Goal: Find specific page/section: Find specific page/section

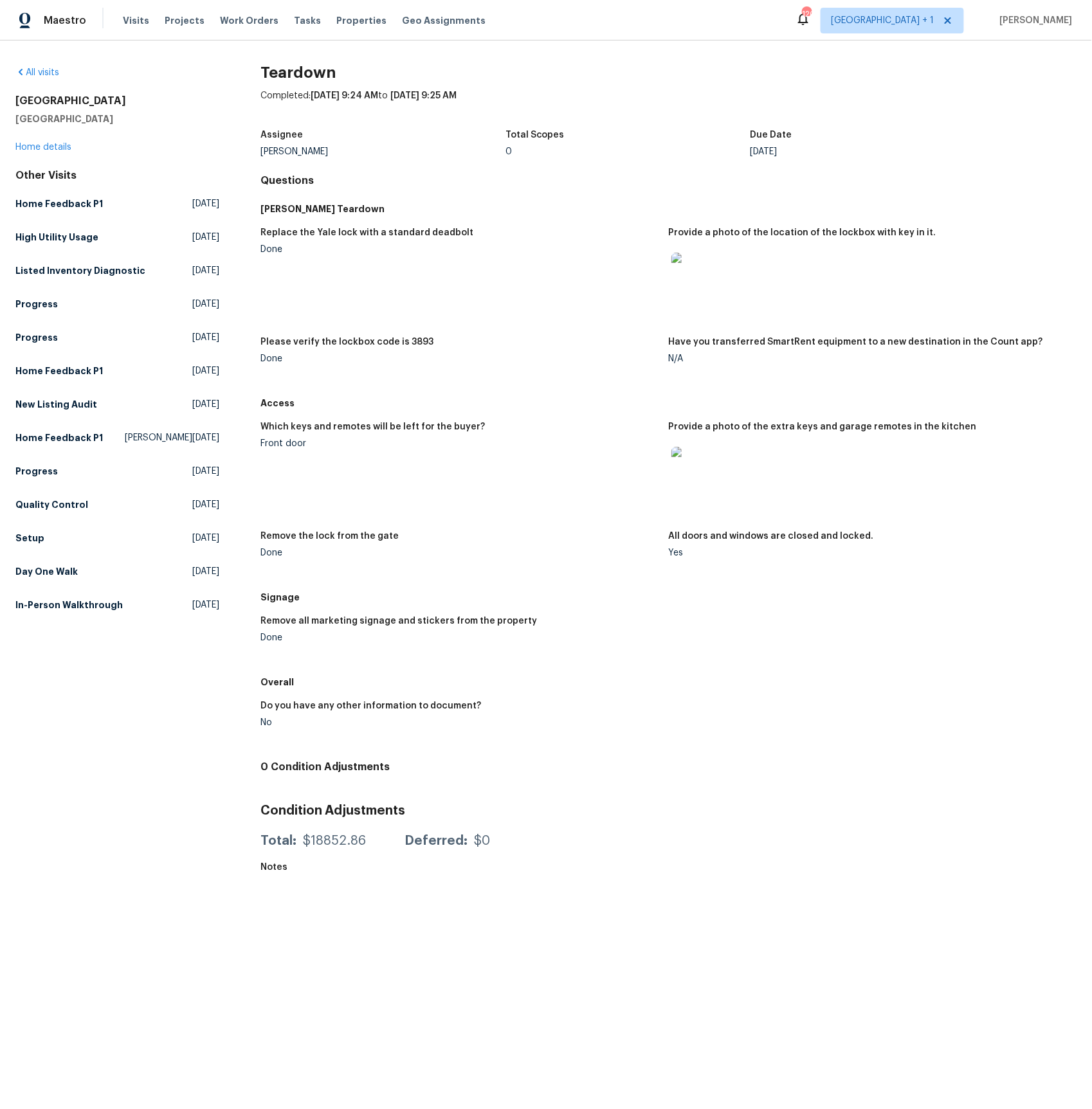
click at [698, 461] on img at bounding box center [692, 467] width 41 height 41
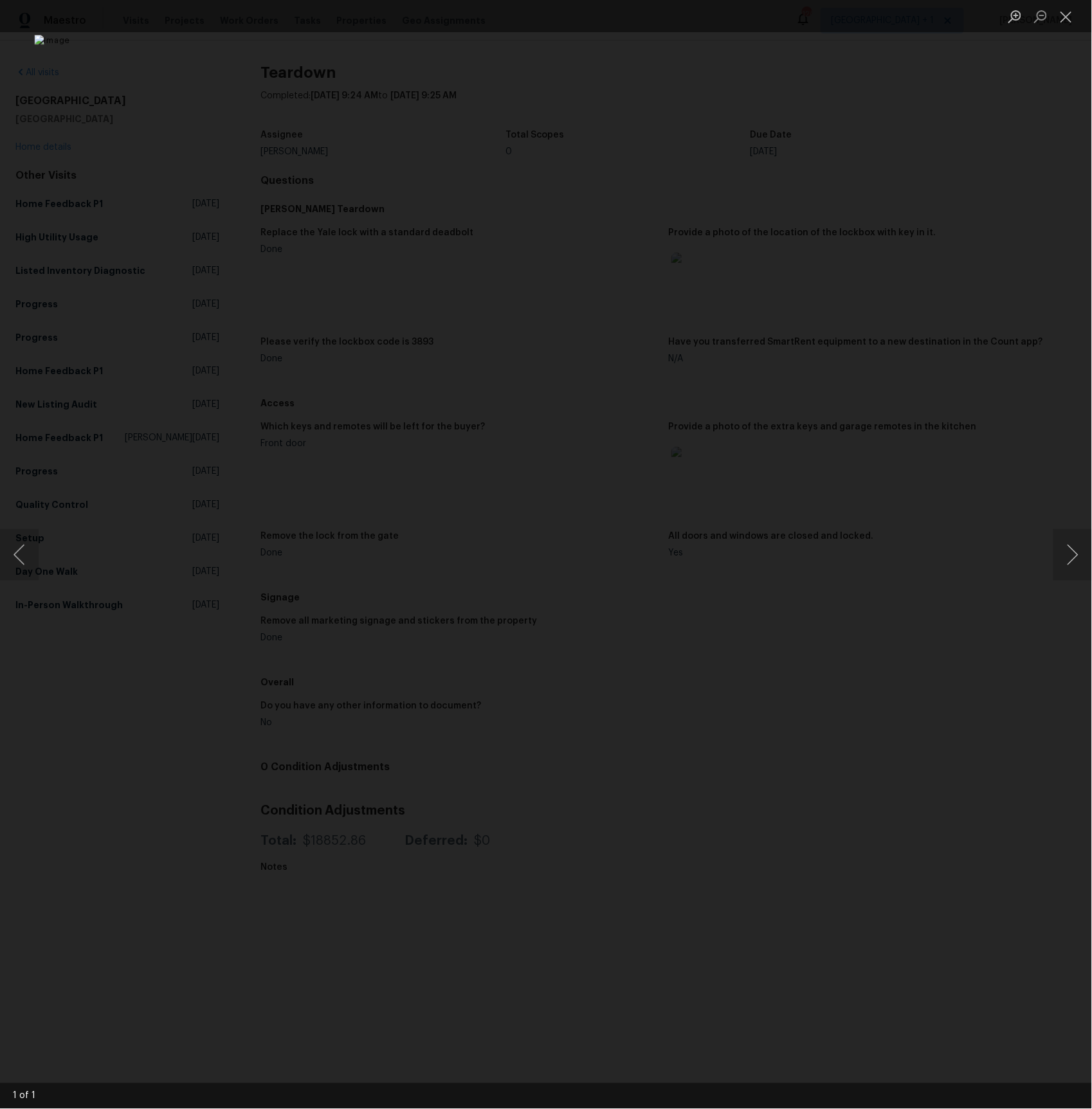
click at [106, 733] on div "Lightbox" at bounding box center [546, 554] width 1092 height 1109
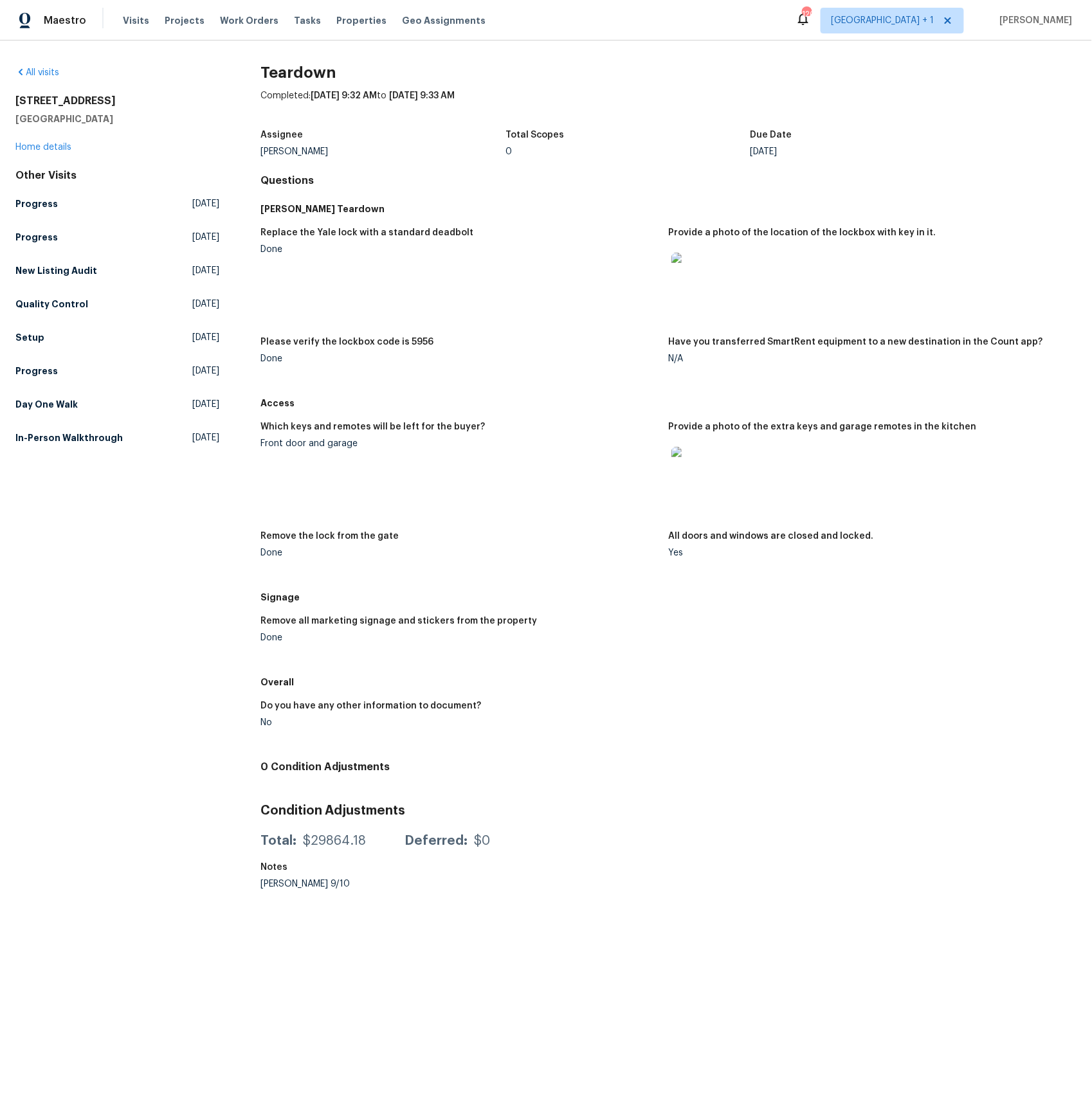
click at [686, 472] on img at bounding box center [692, 467] width 41 height 41
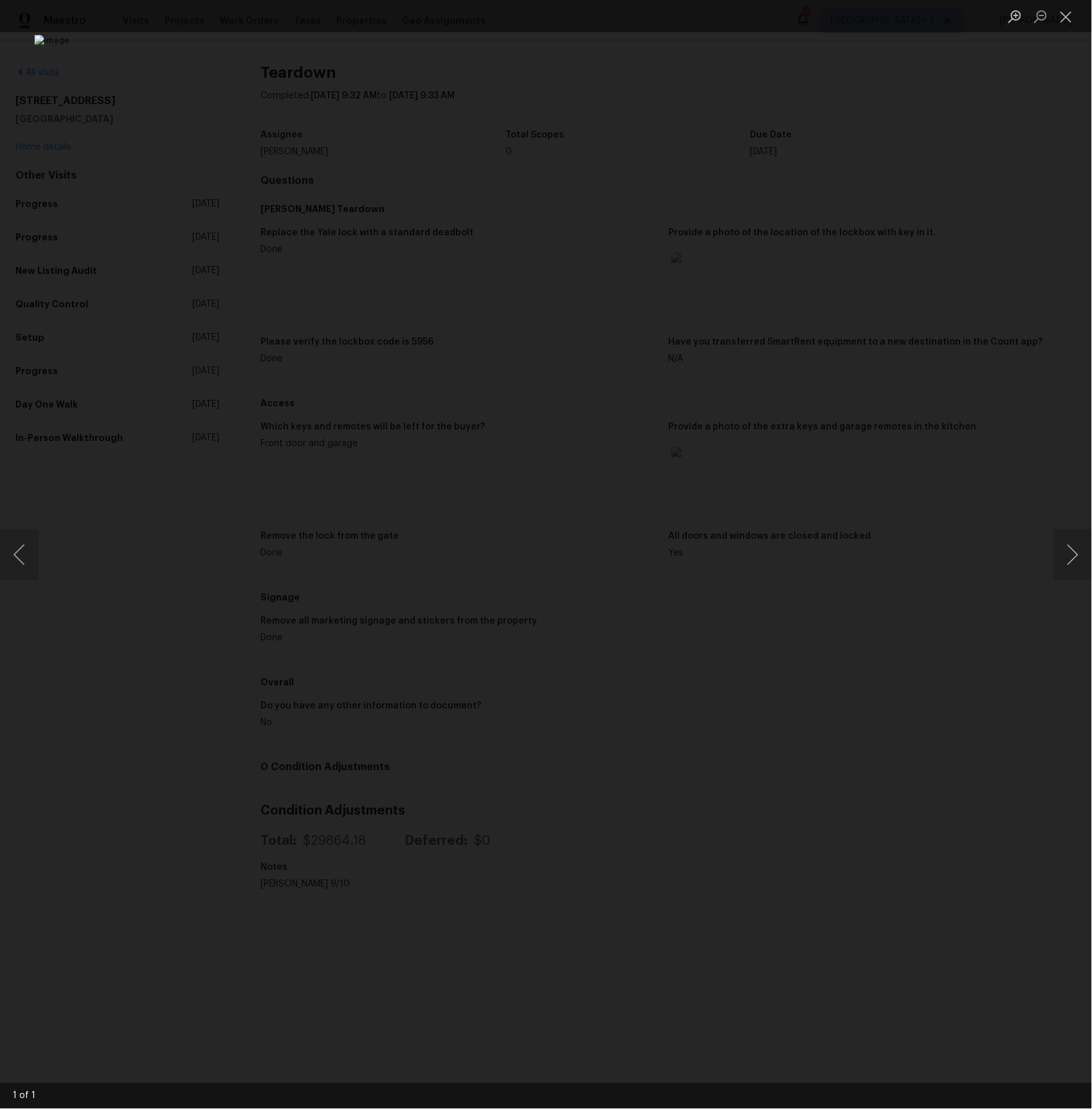
click at [630, 384] on img "Lightbox" at bounding box center [546, 554] width 1023 height 1039
